Goal: Book appointment/travel/reservation

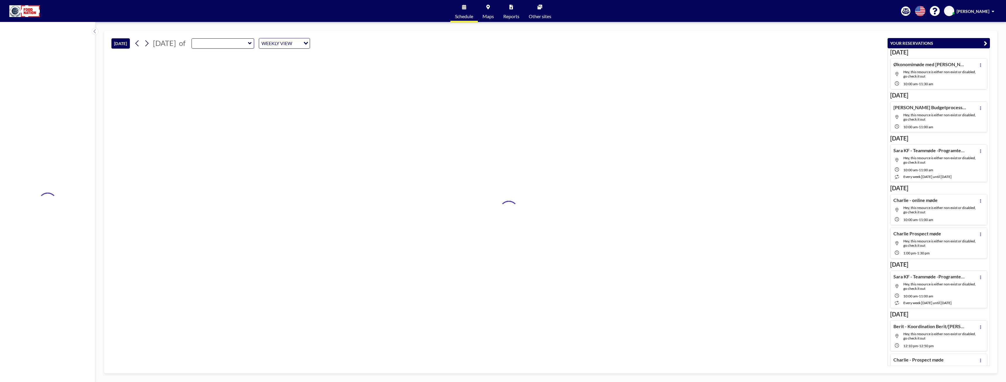
type input "Green Room"
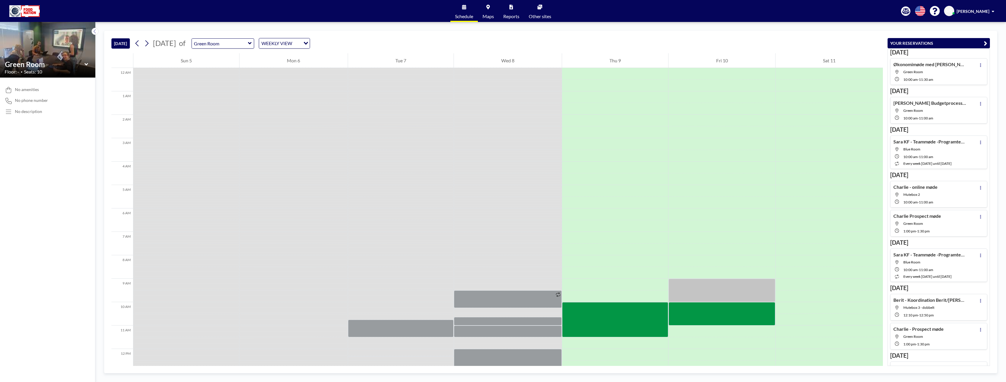
click at [252, 44] on icon at bounding box center [250, 43] width 4 height 6
type input "Mutebox 2"
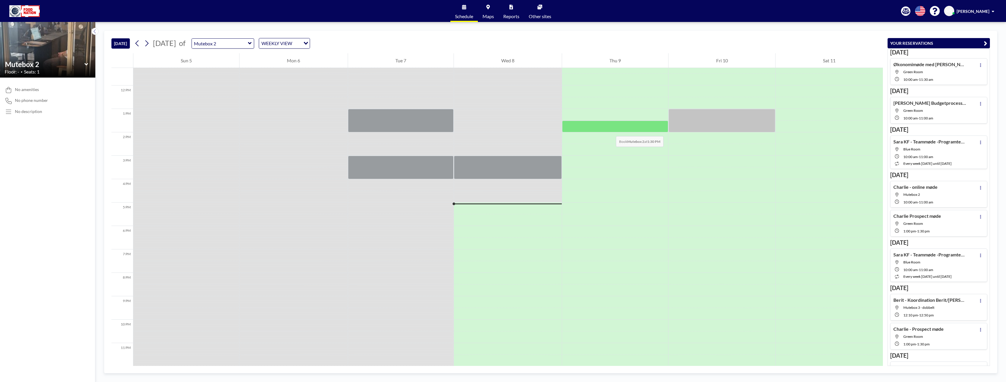
scroll to position [234, 0]
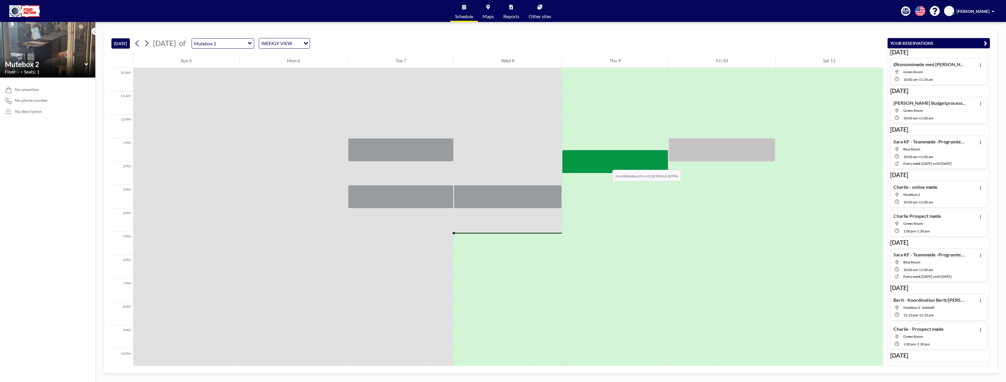
drag, startPoint x: 607, startPoint y: 150, endPoint x: 606, endPoint y: 164, distance: 13.5
click at [606, 164] on div at bounding box center [615, 161] width 106 height 23
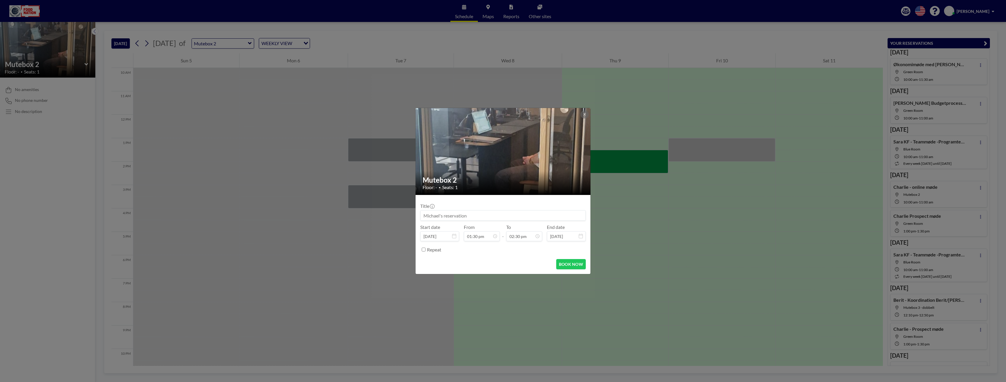
click at [496, 213] on input at bounding box center [502, 215] width 165 height 10
type input "[PERSON_NAME] til manglende FC"
click at [575, 263] on button "BOOK NOW" at bounding box center [571, 264] width 30 height 10
